Goal: Task Accomplishment & Management: Manage account settings

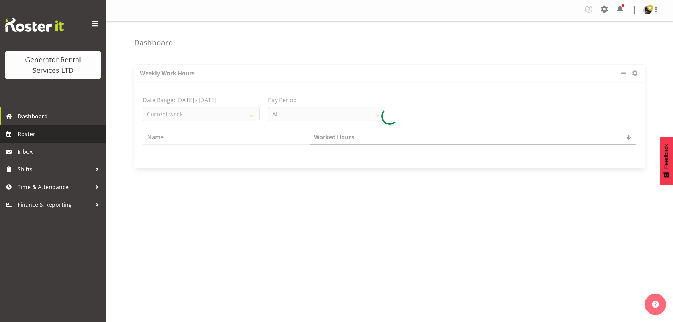
click at [32, 136] on span "Roster" at bounding box center [60, 134] width 85 height 11
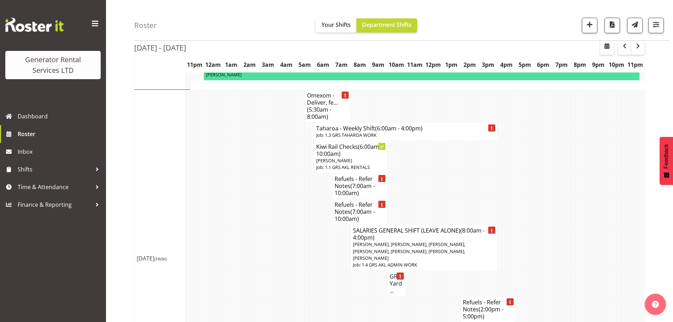
scroll to position [989, 0]
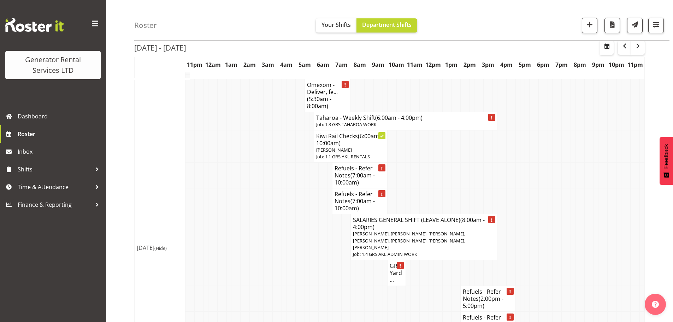
click at [399, 262] on h4 "GRS Yard..." at bounding box center [397, 272] width 14 height 21
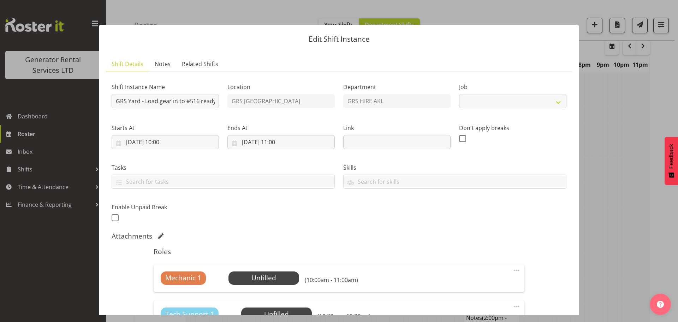
select select "9"
click at [670, 13] on button "button" at bounding box center [665, 12] width 11 height 11
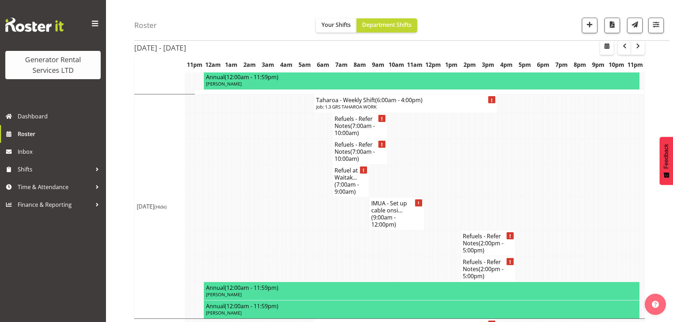
scroll to position [1695, 0]
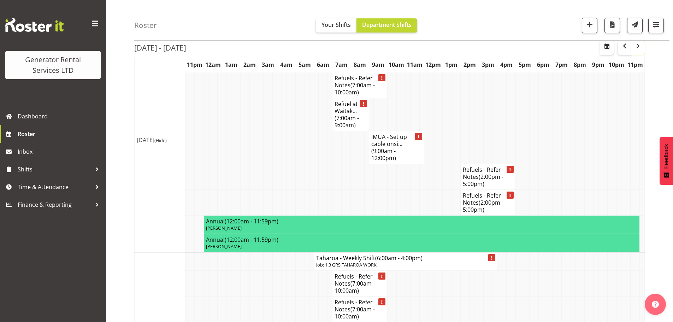
click at [639, 47] on span "button" at bounding box center [638, 46] width 8 height 8
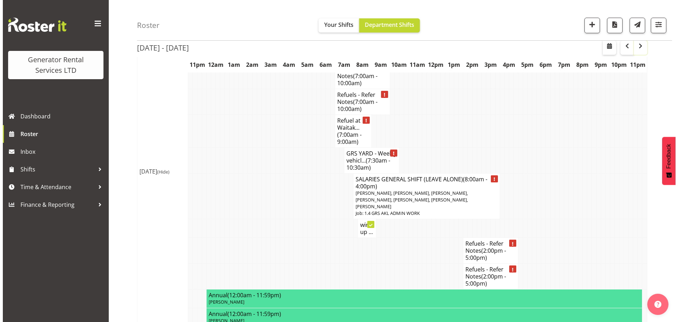
scroll to position [106, 0]
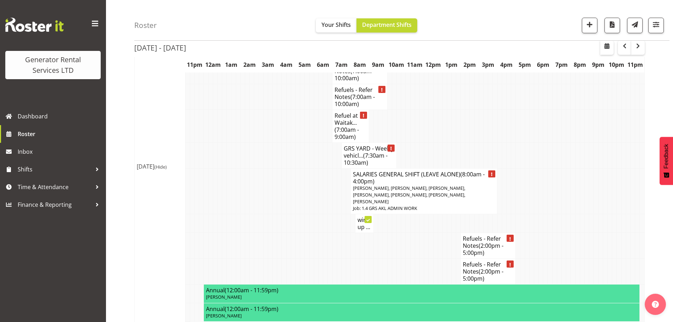
click at [368, 222] on h4 "wire up ..." at bounding box center [364, 223] width 14 height 14
select select
select select "8"
select select "2025"
select select "8"
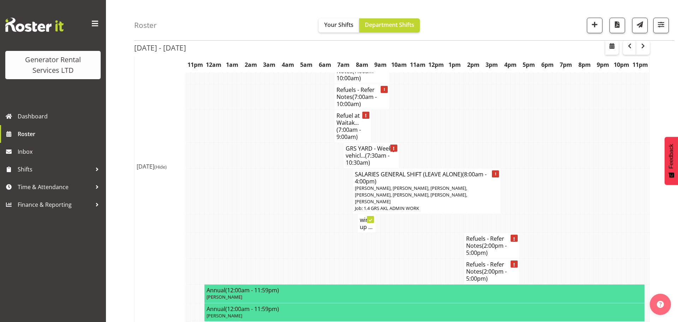
select select "23"
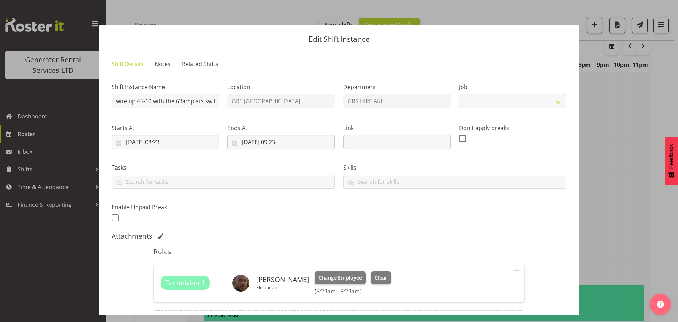
select select "9"
click at [152, 142] on input "[DATE] 08:23" at bounding box center [165, 142] width 107 height 14
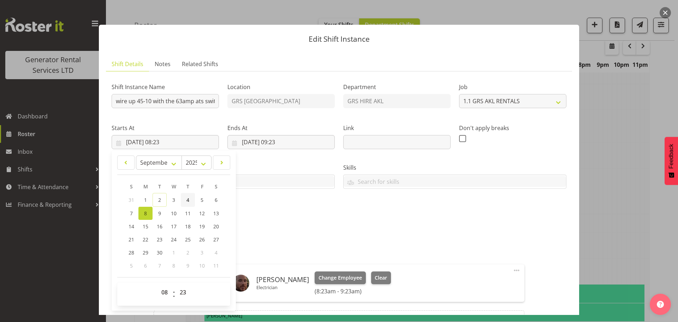
click at [189, 201] on span "4" at bounding box center [187, 199] width 3 height 7
type input "[DATE] 08:23"
click at [272, 144] on input "[DATE] 09:23" at bounding box center [280, 142] width 107 height 14
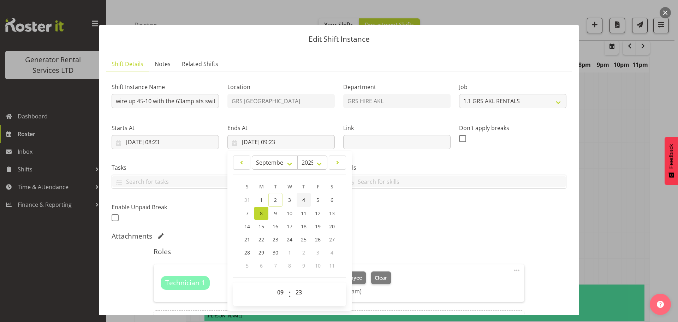
click at [302, 201] on span "4" at bounding box center [303, 199] width 3 height 7
type input "[DATE] 09:23"
click at [145, 143] on input "[DATE] 08:23" at bounding box center [165, 142] width 107 height 14
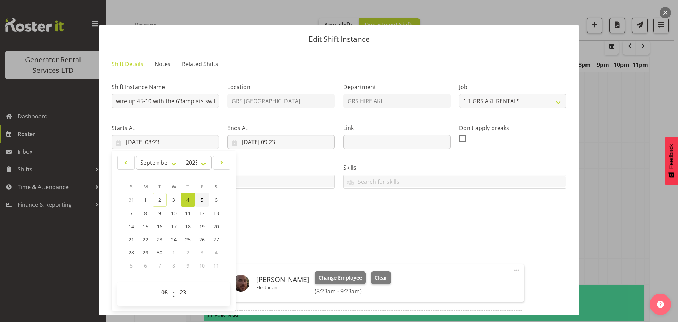
click at [200, 201] on link "5" at bounding box center [202, 200] width 14 height 14
type input "[DATE] 08:23"
click at [251, 143] on input "[DATE] 09:23" at bounding box center [280, 142] width 107 height 14
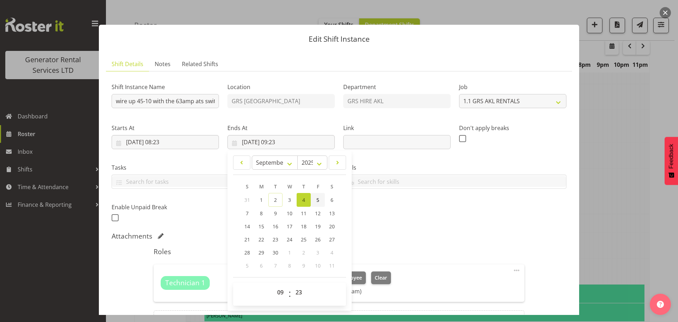
click at [316, 201] on span "5" at bounding box center [317, 199] width 3 height 7
type input "[DATE] 09:23"
click at [385, 157] on div "Skills GRS AKL GRS NPE GRS TRG SHEQ" at bounding box center [455, 173] width 232 height 40
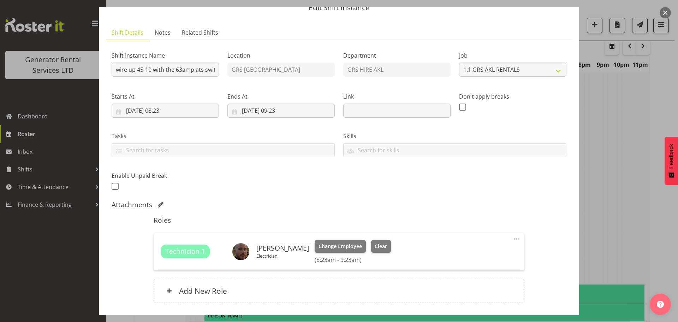
scroll to position [82, 0]
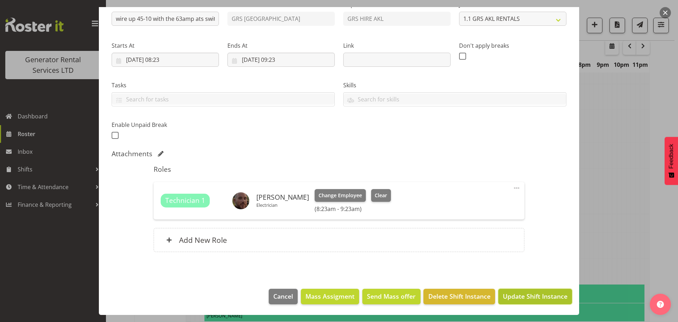
click at [518, 303] on button "Update Shift Instance" at bounding box center [535, 297] width 74 height 16
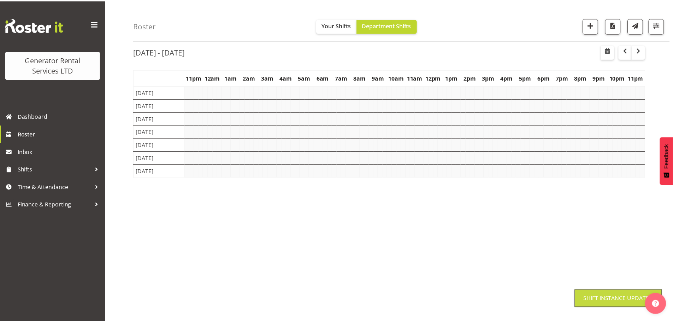
scroll to position [28, 0]
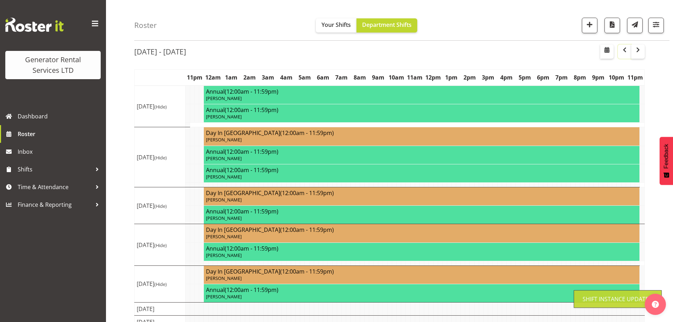
click at [623, 51] on span "button" at bounding box center [624, 50] width 8 height 8
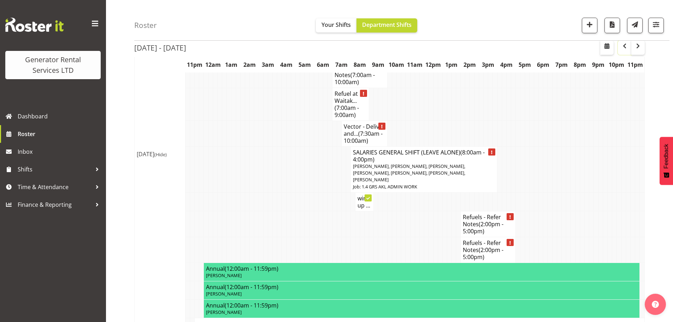
scroll to position [1418, 0]
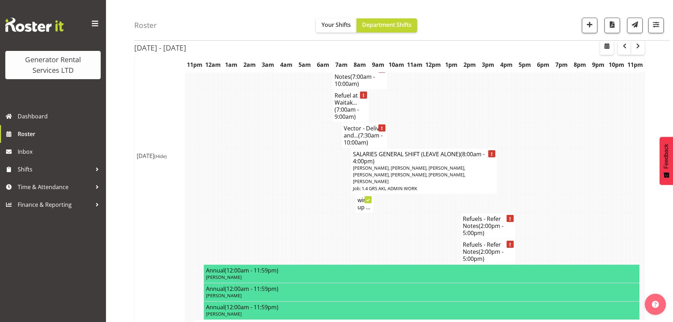
click at [363, 196] on h4 "wire up ..." at bounding box center [364, 203] width 14 height 14
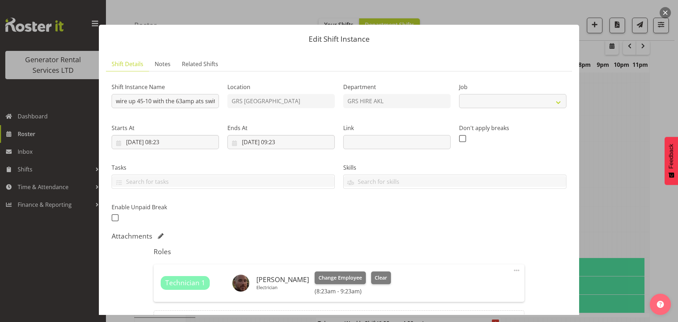
select select "9"
click at [663, 11] on button "button" at bounding box center [665, 12] width 11 height 11
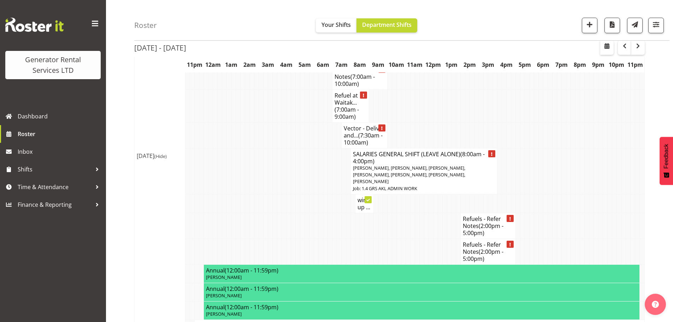
click at [545, 15] on div "Roster Your Shifts Department Shifts 1 Locations Clear GRS [GEOGRAPHIC_DATA] GR…" at bounding box center [401, 20] width 535 height 41
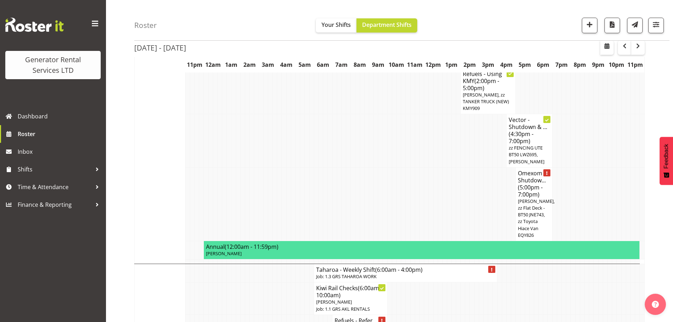
scroll to position [323, 0]
